Goal: Find specific page/section: Find specific page/section

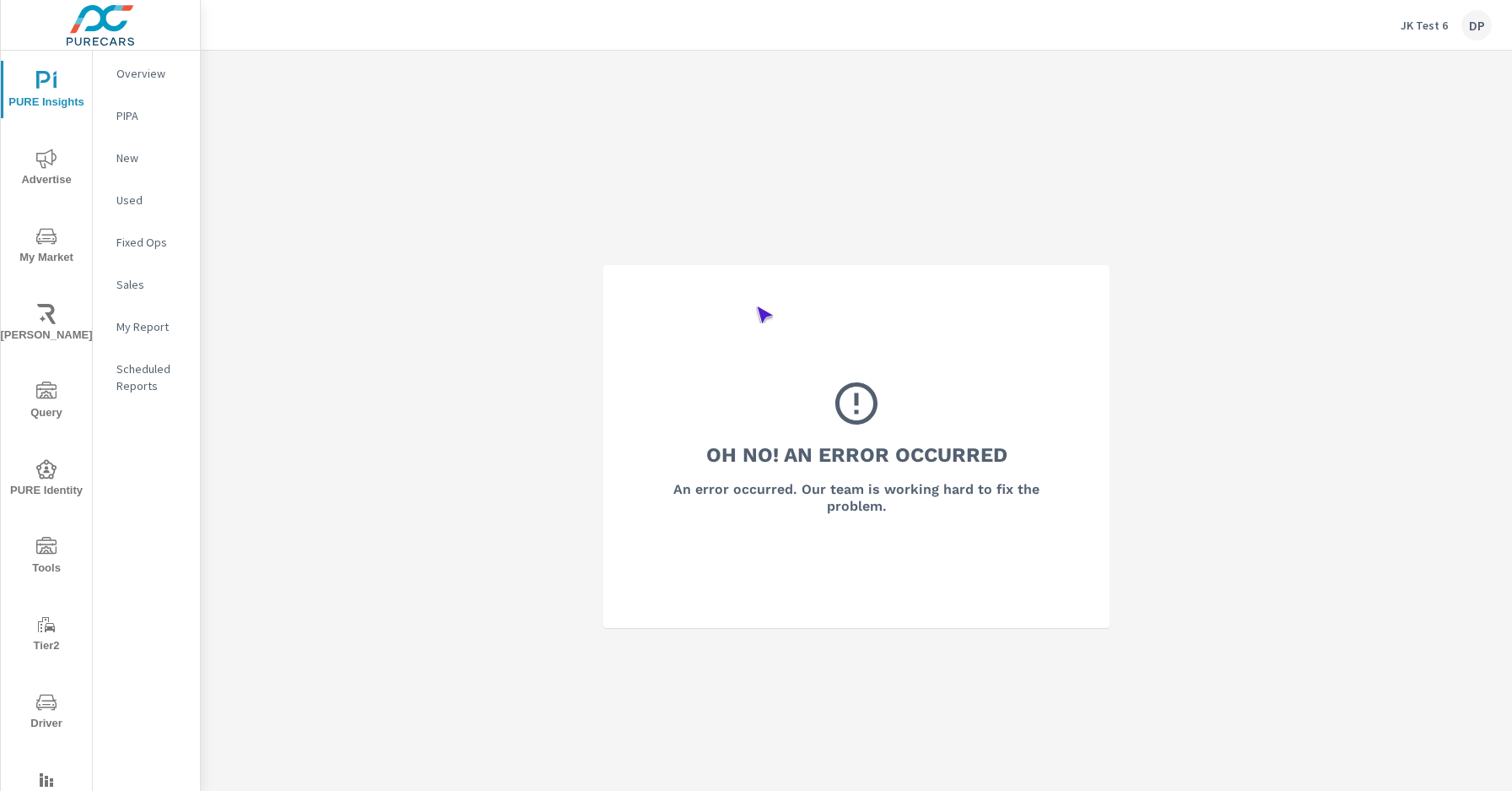
click at [43, 712] on span "Driver" at bounding box center [46, 712] width 81 height 41
